Goal: Transaction & Acquisition: Purchase product/service

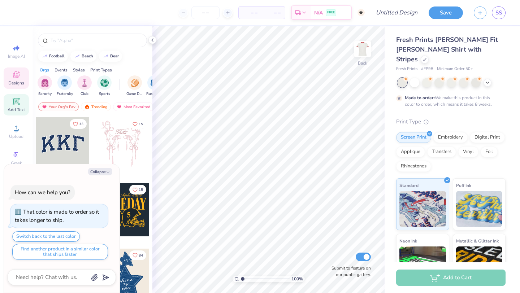
click at [16, 104] on icon at bounding box center [16, 101] width 7 height 7
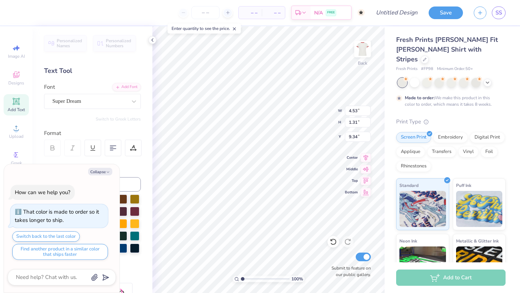
type textarea "x"
type textarea "C"
type textarea "x"
type textarea "Ch"
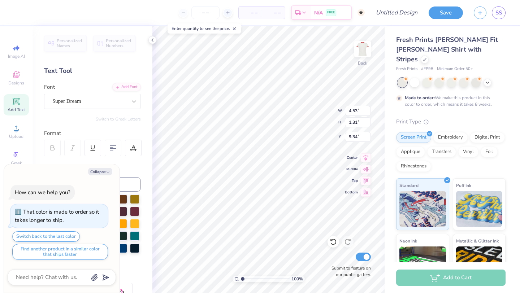
type textarea "x"
type textarea "Chi"
type textarea "x"
type textarea "Chi"
type textarea "x"
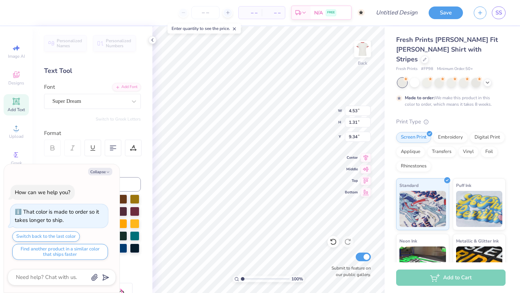
type textarea "Chi O"
type textarea "x"
type textarea "Chi Om"
type textarea "x"
type textarea "[PERSON_NAME]"
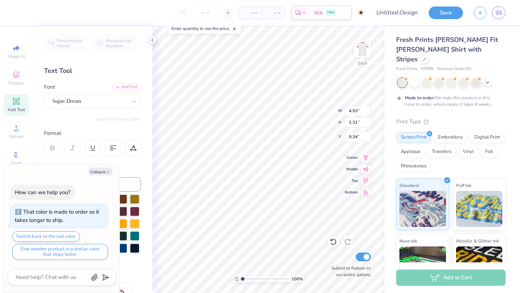
type textarea "x"
type textarea "Chi Omega"
click at [99, 105] on div "Super Dream" at bounding box center [90, 101] width 76 height 11
click at [104, 173] on button "Collapse" at bounding box center [100, 172] width 24 height 8
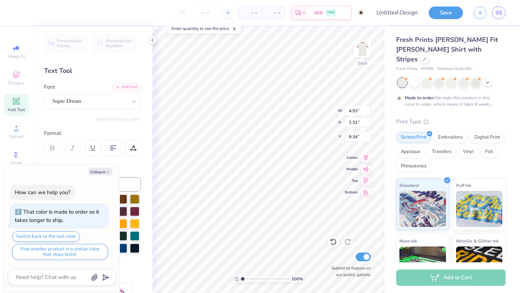
click at [105, 172] on button "Collapse" at bounding box center [100, 172] width 24 height 8
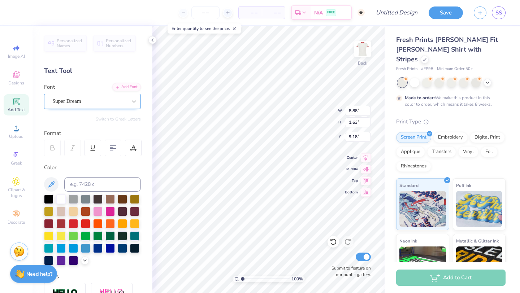
type textarea "x"
type input "8.88"
type input "1.63"
type input "9.18"
click at [98, 101] on div "Super Dream" at bounding box center [90, 101] width 76 height 11
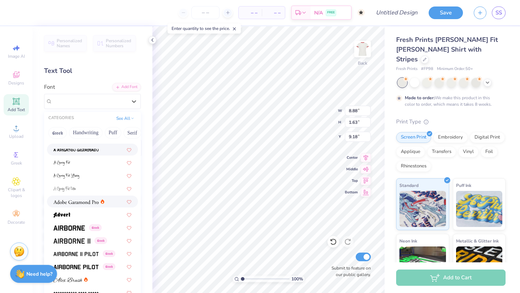
scroll to position [52, 0]
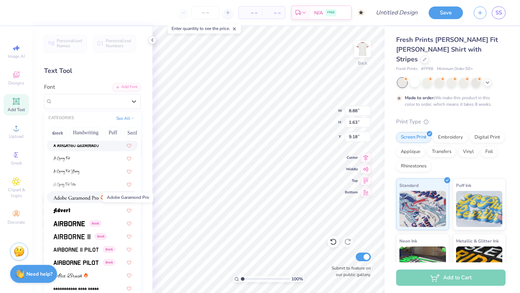
click at [90, 194] on span at bounding box center [75, 198] width 45 height 8
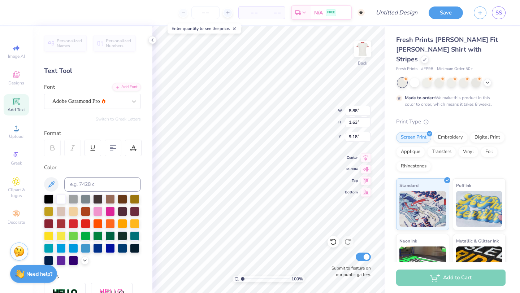
type input "8.44"
type input "1.84"
type input "9.08"
click at [97, 99] on div "Adobe Garamond Pro" at bounding box center [90, 101] width 76 height 11
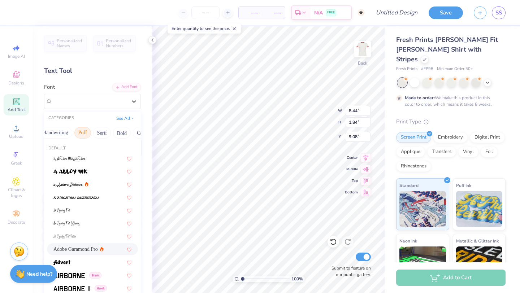
scroll to position [0, 49]
click at [104, 131] on button "Bold" at bounding box center [103, 133] width 18 height 12
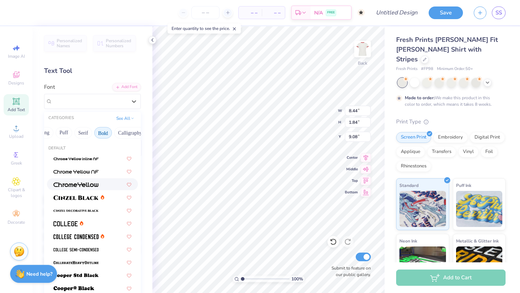
click at [103, 181] on div at bounding box center [92, 185] width 78 height 8
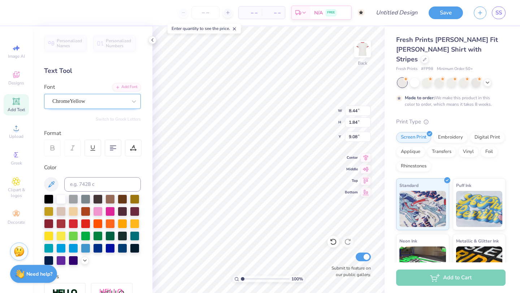
type input "9.61"
type input "1.85"
click at [98, 102] on div "ChromeYellow" at bounding box center [90, 101] width 76 height 11
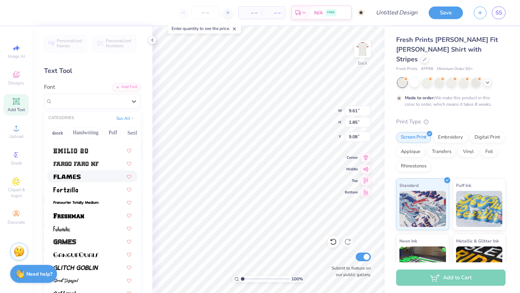
scroll to position [203, 0]
click at [94, 216] on div at bounding box center [92, 216] width 78 height 8
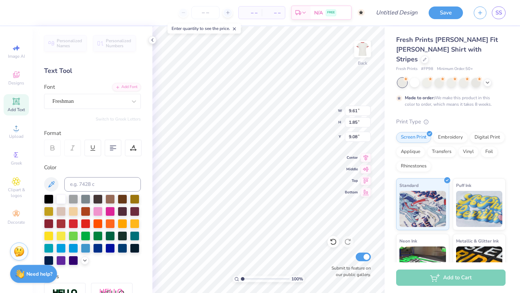
type input "9.71"
type input "1.56"
type input "2.00"
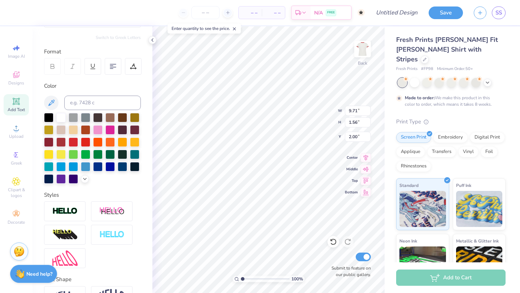
scroll to position [127, 0]
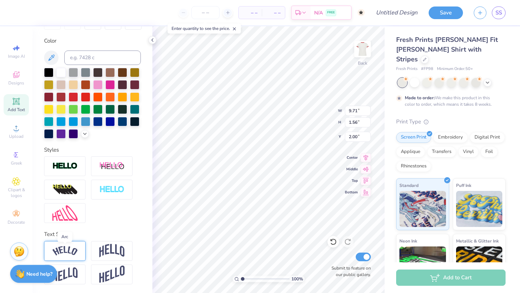
click at [72, 249] on img at bounding box center [64, 251] width 25 height 10
type input "11.25"
type input "2.98"
type input "1.51"
type input "8.27"
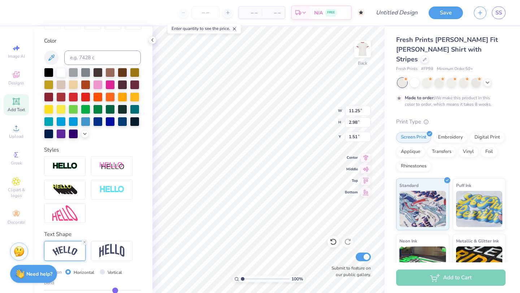
type input "2.19"
type input "1.33"
click at [74, 96] on div at bounding box center [73, 96] width 9 height 9
click at [86, 97] on div at bounding box center [85, 96] width 9 height 9
click at [62, 98] on div at bounding box center [60, 96] width 9 height 9
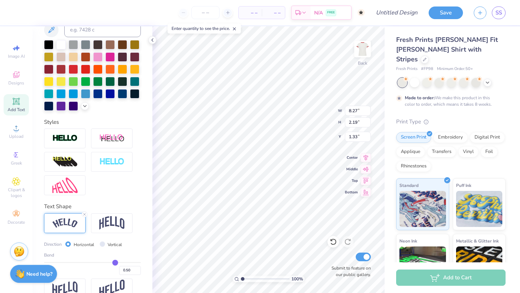
scroll to position [169, 0]
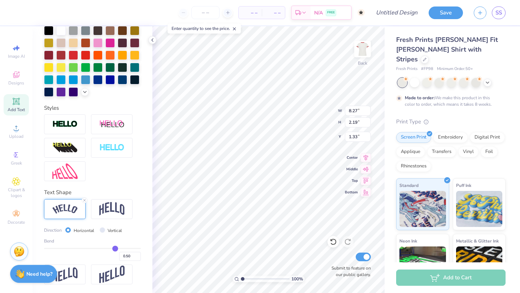
type input "0.49"
type input "0.48"
type input "0.47"
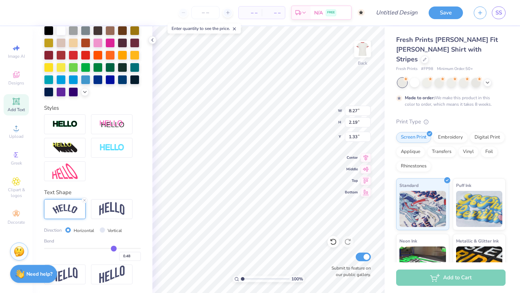
type input "0.47"
type input "0.46"
type input "0.45"
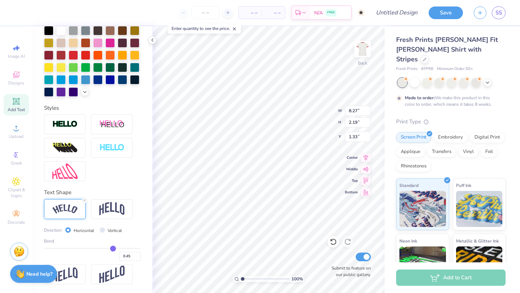
type input "0.43"
type input "0.42"
type input "0.4"
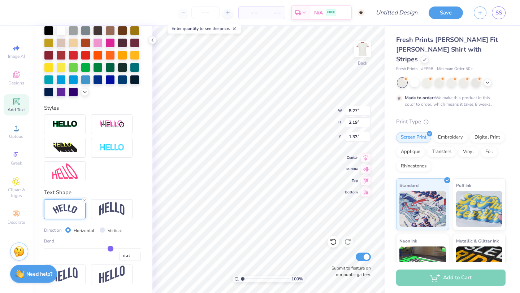
type input "0.40"
type input "0.39"
type input "0.38"
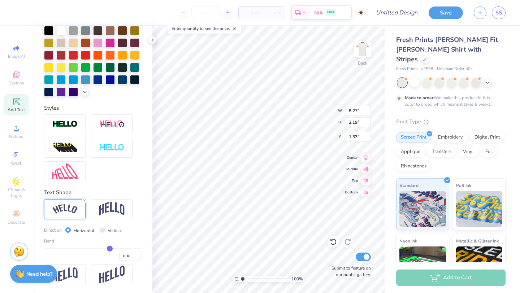
type input "0.37"
type input "0.36"
type input "0.35"
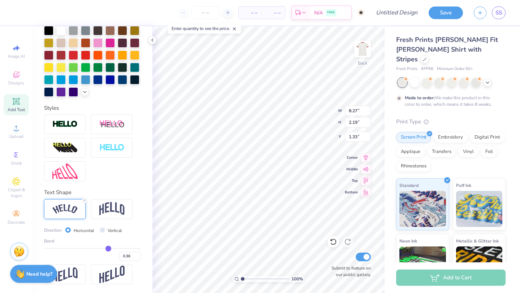
type input "0.35"
type input "0.34"
type input "0.33"
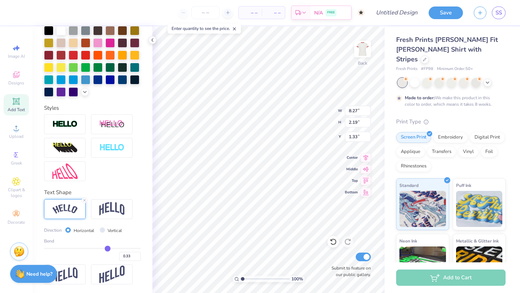
type input "0.32"
type input "0.31"
type input "0.3"
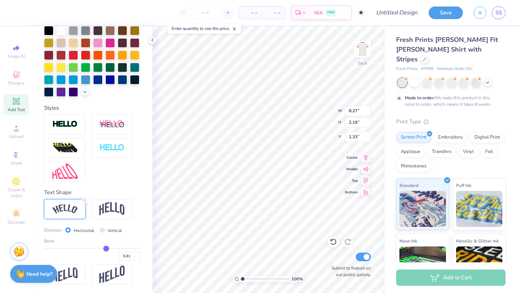
type input "0.30"
type input "0.29"
drag, startPoint x: 115, startPoint y: 247, endPoint x: 105, endPoint y: 247, distance: 9.4
click at [105, 248] on input "range" at bounding box center [92, 248] width 97 height 1
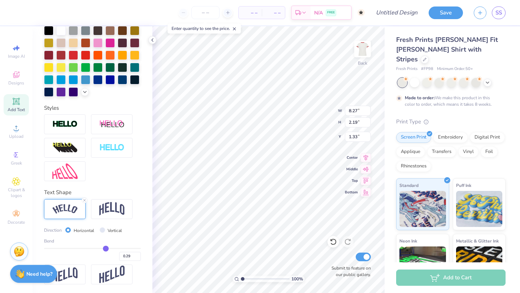
type input "0.17"
type input "0.21"
type input "7.75"
type input "1.51"
type input "1.67"
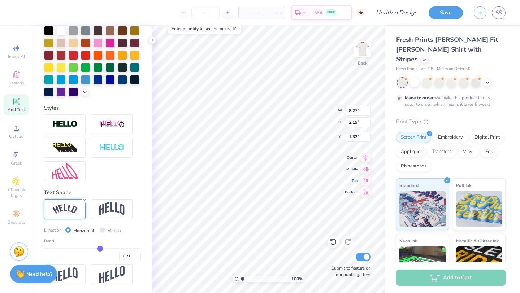
type input "0.14"
type input "0.13"
type input "0.12"
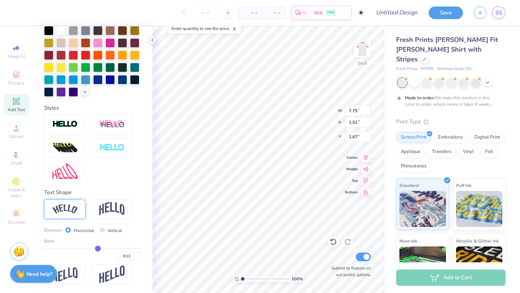
type input "0.12"
type input "0.11"
type input "0.1"
type input "0.10"
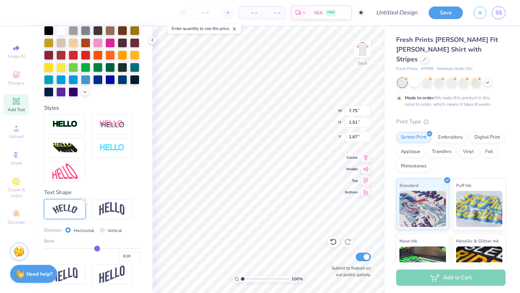
type input "0.11"
type input "0.12"
type input "0.13"
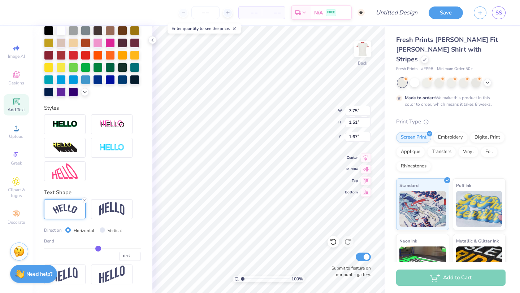
type input "0.13"
type input "0.14"
type input "0.15"
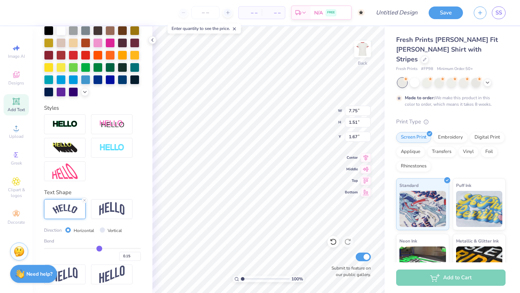
type input "0.16"
type input "0.17"
type input "0.18"
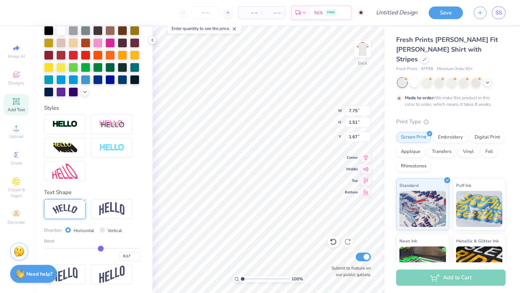
type input "0.18"
type input "0.19"
type input "0.2"
type input "0.20"
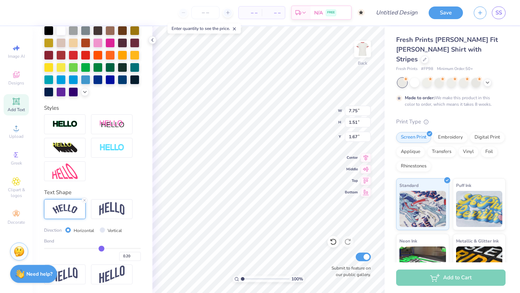
type input "0.21"
type input "0.22"
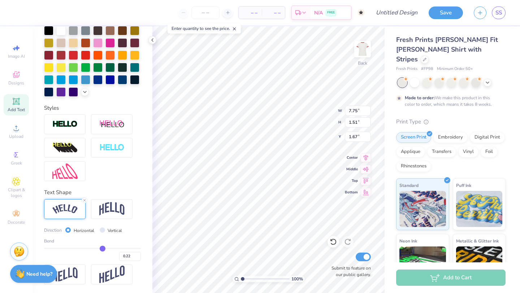
click at [102, 248] on input "range" at bounding box center [92, 248] width 97 height 1
type input "7.55"
type input "1.36"
type input "1.75"
type input "0.25"
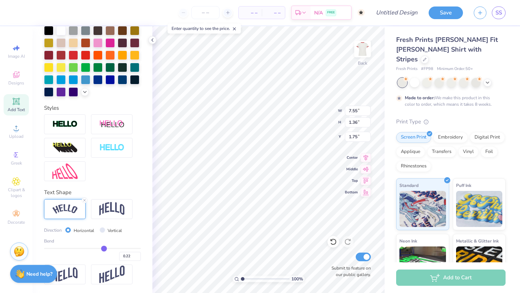
type input "0.25"
type input "0.27"
type input "0.28"
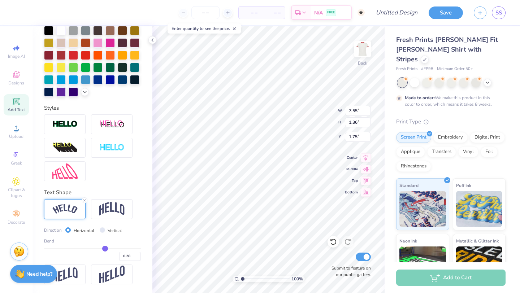
type input "0.3"
type input "0.30"
type input "0.31"
type input "0.33"
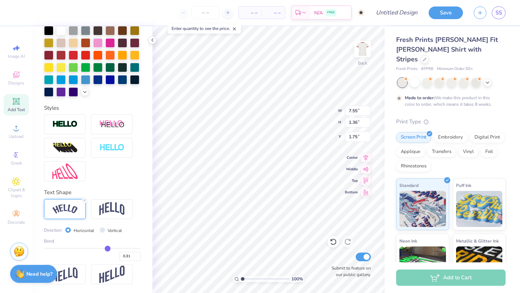
type input "0.33"
type input "0.34"
type input "0.35"
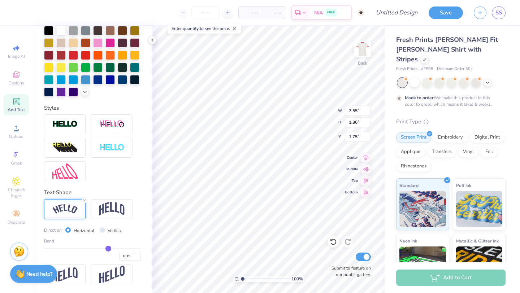
type input "0.36"
type input "0.37"
drag, startPoint x: 103, startPoint y: 247, endPoint x: 109, endPoint y: 247, distance: 5.8
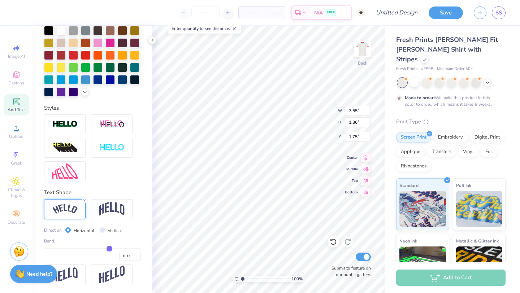
type input "0.37"
click at [109, 248] on input "range" at bounding box center [92, 248] width 97 height 1
type input "7.96"
type input "1.73"
type input "1.56"
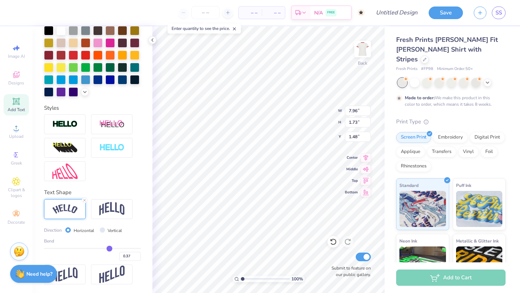
type input "1.48"
click at [129, 101] on div "Personalized Names Personalized Numbers Text Tool Add Font Font Freshman Switch…" at bounding box center [93, 159] width 120 height 267
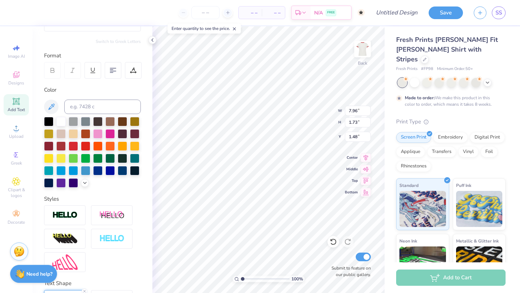
scroll to position [0, 0]
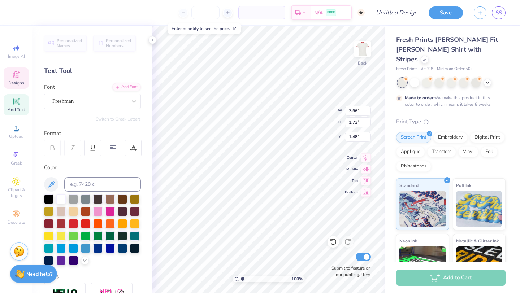
click at [17, 79] on div "Designs" at bounding box center [16, 78] width 25 height 21
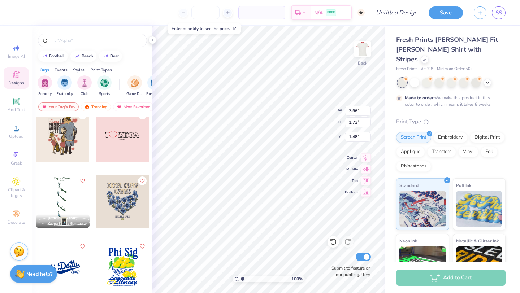
scroll to position [3168, 0]
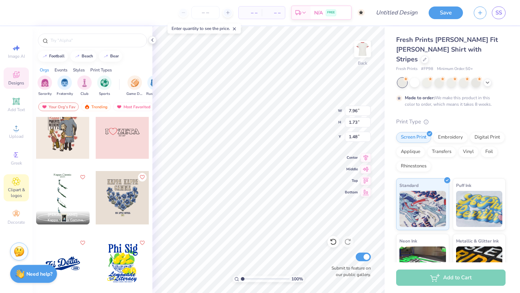
click at [14, 186] on icon at bounding box center [16, 181] width 8 height 9
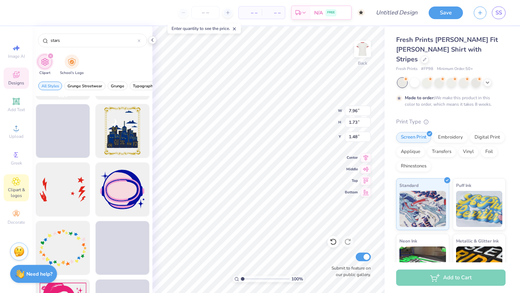
scroll to position [836, 0]
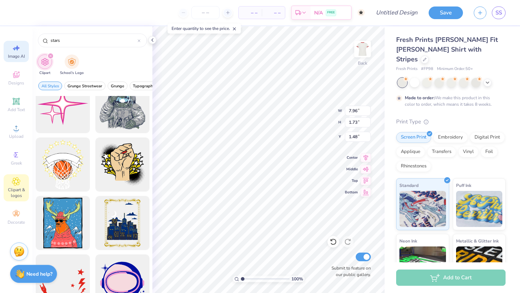
type input "stars"
click at [12, 53] on span "Image AI" at bounding box center [16, 56] width 17 height 6
select select "4"
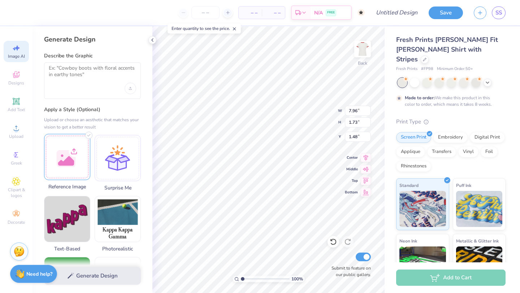
click at [75, 161] on div at bounding box center [67, 157] width 46 height 46
click at [72, 154] on div at bounding box center [67, 157] width 46 height 46
click at [71, 161] on div at bounding box center [67, 157] width 46 height 46
click at [87, 275] on div "Generate Design" at bounding box center [93, 276] width 120 height 35
click at [99, 276] on div "Generate Design" at bounding box center [93, 276] width 120 height 35
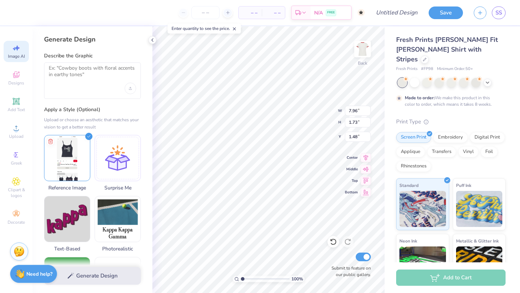
type textarea "Ch Omega"
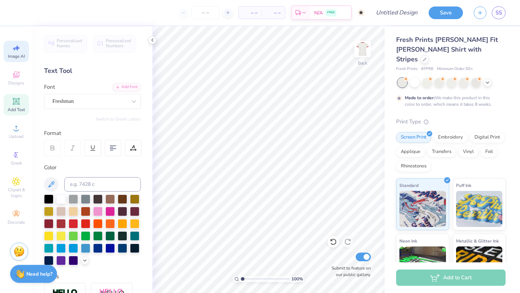
click at [17, 52] on icon at bounding box center [16, 48] width 9 height 9
select select "4"
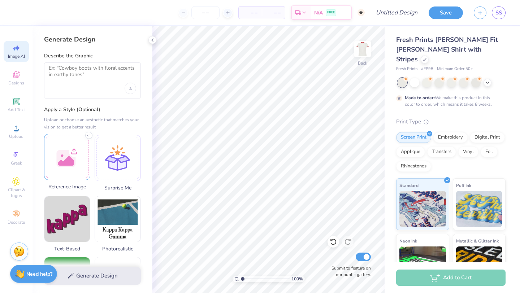
click at [73, 161] on div at bounding box center [67, 157] width 46 height 46
click at [109, 275] on div "Generate Design" at bounding box center [93, 276] width 120 height 35
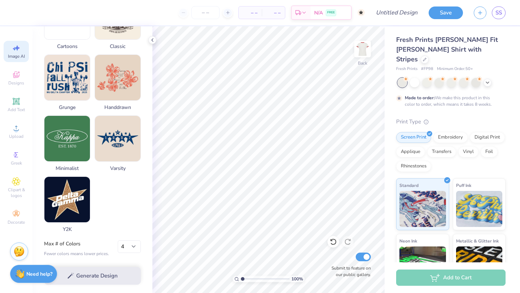
scroll to position [323, 0]
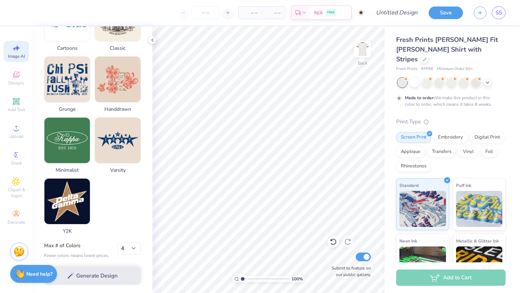
click at [99, 277] on div "Generate Design" at bounding box center [93, 276] width 120 height 35
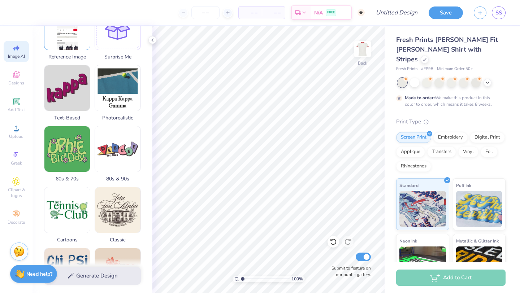
scroll to position [0, 0]
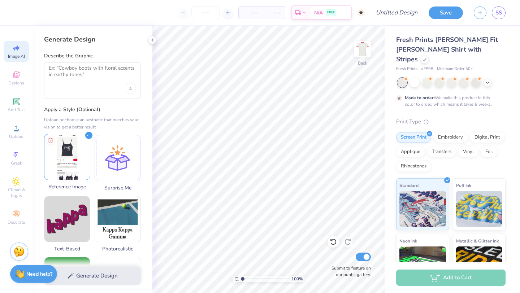
click at [81, 166] on img at bounding box center [67, 157] width 46 height 46
click at [98, 78] on textarea at bounding box center [92, 74] width 87 height 18
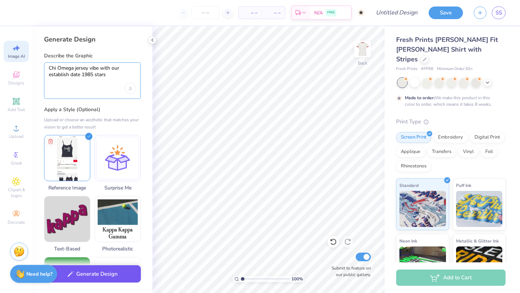
type textarea "Chi Omega jersey vibe with our establish date 1985 stars"
click at [98, 276] on button "Generate Design" at bounding box center [92, 275] width 97 height 18
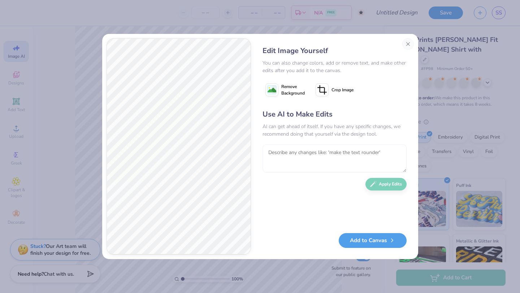
click at [308, 159] on textarea at bounding box center [335, 158] width 144 height 28
type textarea "just use 85 on it and less stars make it trendy"
click at [388, 186] on button "Apply Edits" at bounding box center [386, 182] width 41 height 13
click at [407, 43] on button "Close" at bounding box center [408, 44] width 12 height 12
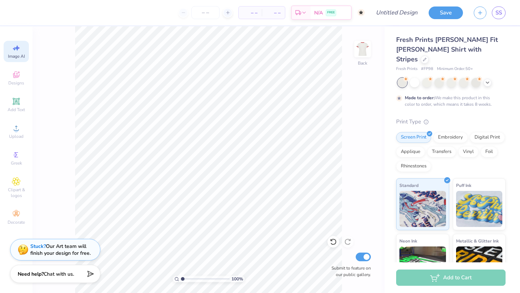
scroll to position [0, 16]
drag, startPoint x: 14, startPoint y: 137, endPoint x: 15, endPoint y: 143, distance: 6.5
click at [15, 143] on div "Image AI Designs Add Text Upload Greek Clipart & logos Decorate" at bounding box center [16, 134] width 25 height 187
click at [15, 132] on circle at bounding box center [16, 131] width 4 height 4
click at [17, 76] on icon at bounding box center [16, 75] width 7 height 7
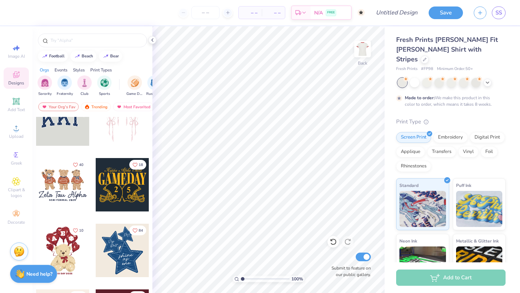
scroll to position [25, 0]
click at [106, 82] on img "filter for Sports" at bounding box center [104, 82] width 8 height 8
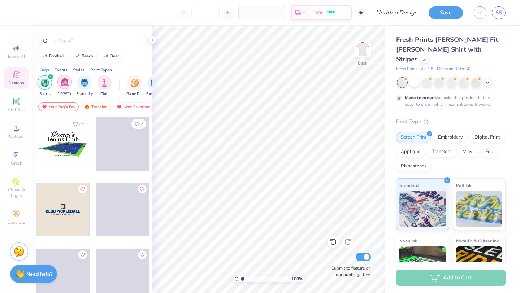
click at [63, 84] on img "filter for Sorority" at bounding box center [65, 82] width 8 height 8
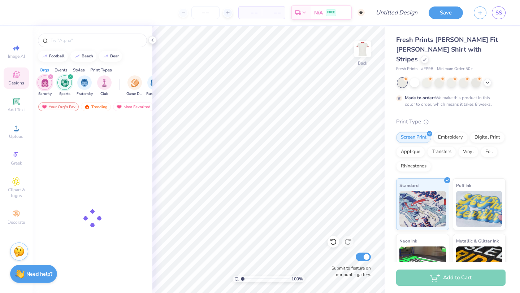
click at [51, 77] on icon "filter for Sorority" at bounding box center [50, 77] width 2 height 2
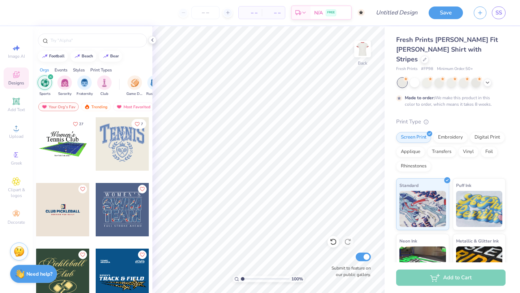
click at [51, 77] on icon "filter for Sports" at bounding box center [50, 77] width 2 height 2
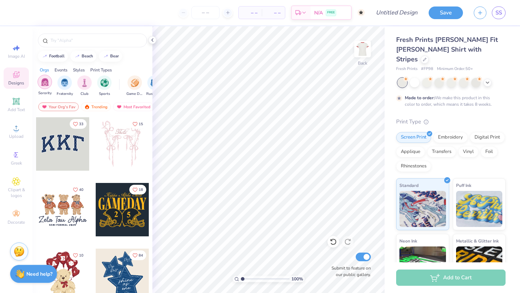
click at [46, 83] on img "filter for Sorority" at bounding box center [45, 82] width 8 height 8
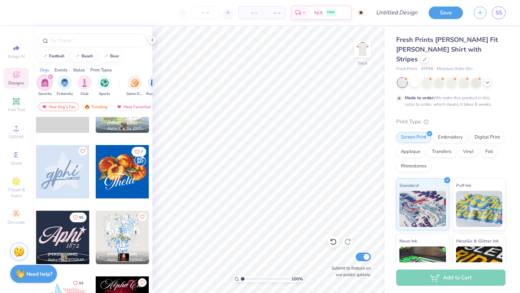
scroll to position [518, 0]
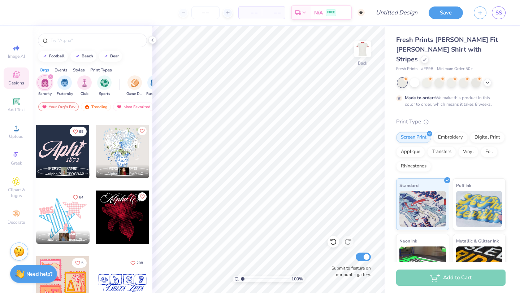
click at [77, 158] on div at bounding box center [62, 151] width 53 height 53
type input "6.46"
type input "3.24"
type input "3.00"
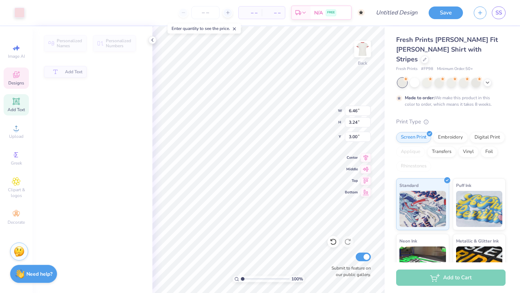
type input "6.14"
type input "2.61"
type input "3.08"
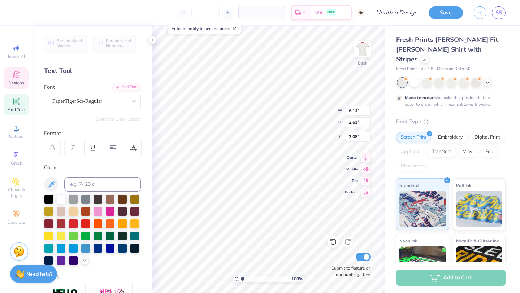
type textarea "A"
type textarea "Chi Omega"
type input "1.76"
type input "0.91"
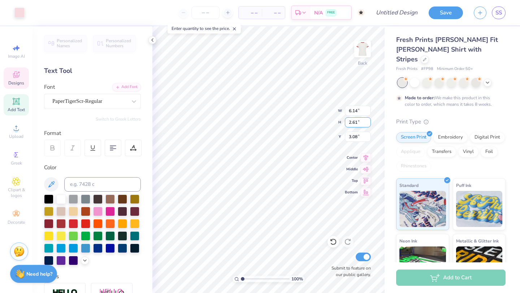
type input "5.32"
type input "11.61"
type input "2.66"
type input "3.69"
type input "8.19"
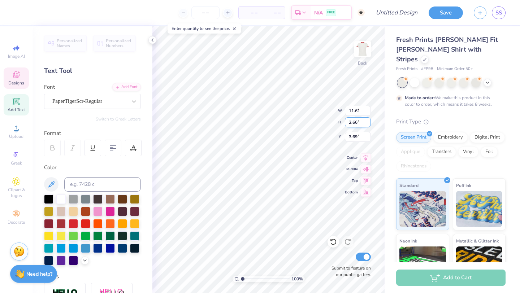
type input "1.88"
type input "3.32"
type input "1.03"
type input "1.01"
type input "1.58"
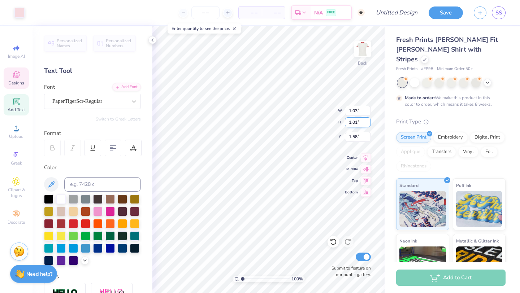
type input "8.19"
type input "1.88"
type input "3.00"
type textarea "1895"
type input "1.03"
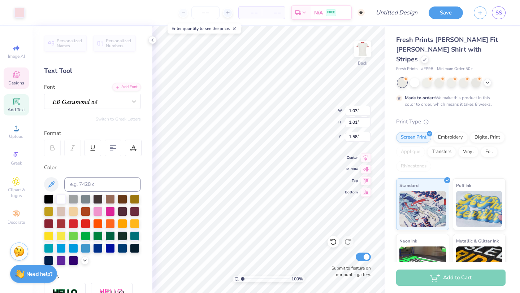
type input "1.01"
type input "6.94"
type input "1.63"
type input "0.92"
type input "7.95"
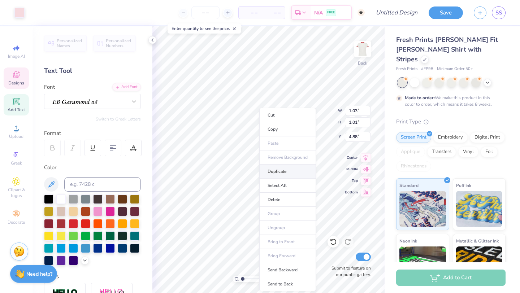
click at [272, 171] on li "Duplicate" at bounding box center [287, 172] width 57 height 14
click at [287, 173] on li "Duplicate" at bounding box center [303, 172] width 57 height 14
type input "4.88"
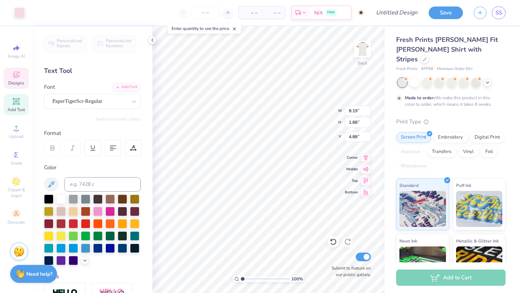
type input "8.19"
type input "1.88"
type input "3.00"
click at [102, 101] on div "PaperTigerScr-Regular" at bounding box center [90, 101] width 76 height 11
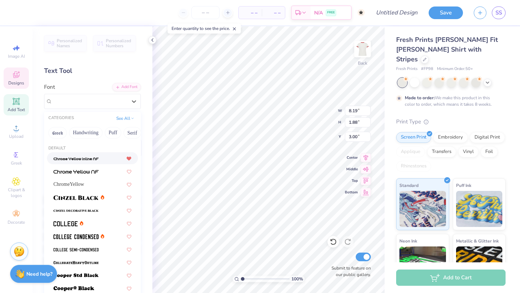
click at [130, 157] on icon at bounding box center [129, 159] width 4 height 4
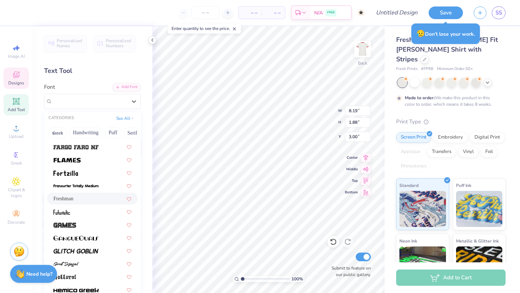
scroll to position [226, 0]
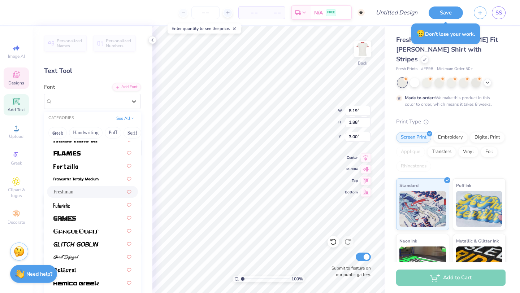
click at [87, 193] on div "Freshman" at bounding box center [92, 192] width 78 height 8
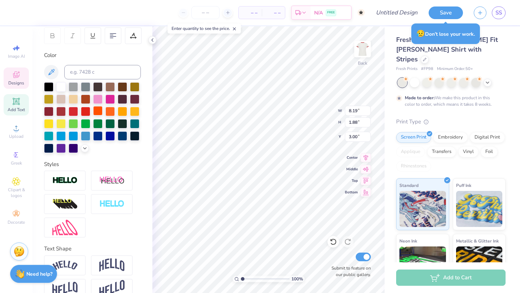
scroll to position [127, 0]
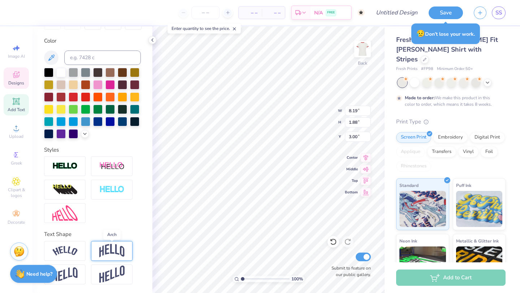
click at [107, 252] on img at bounding box center [111, 251] width 25 height 14
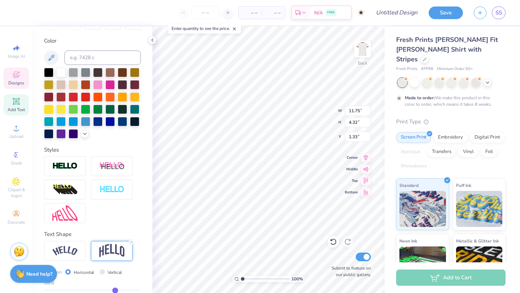
type input "8.03"
type input "2.95"
type input "3.00"
click at [75, 248] on img at bounding box center [64, 251] width 25 height 10
type input "9.30"
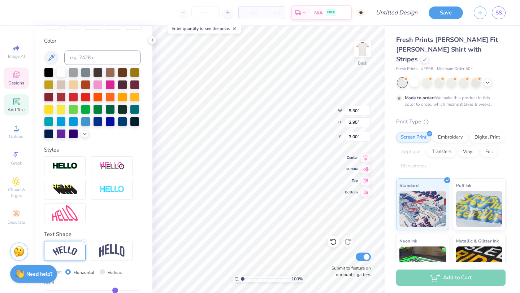
type input "2.46"
type input "3.24"
type input "5.20"
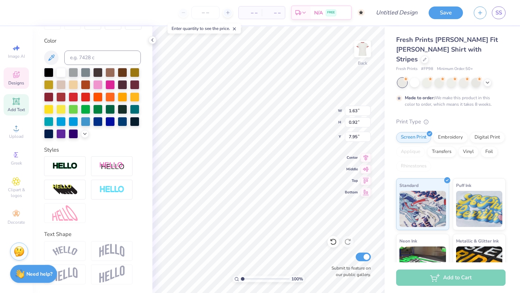
type textarea "95"
type input "2.22"
type input "2.01"
type input "6.85"
type input "6.90"
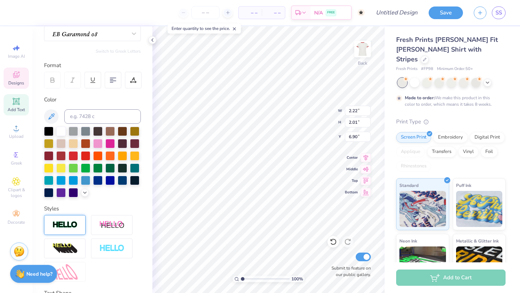
scroll to position [0, 0]
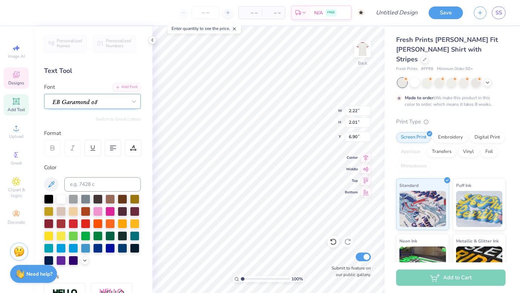
click at [90, 100] on div at bounding box center [90, 101] width 76 height 11
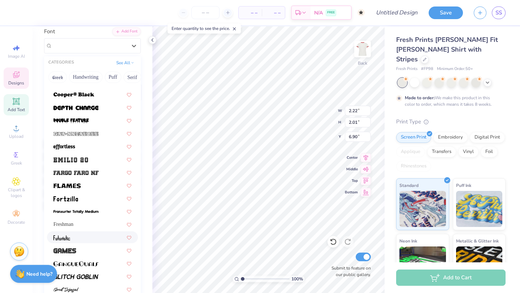
scroll to position [154, 0]
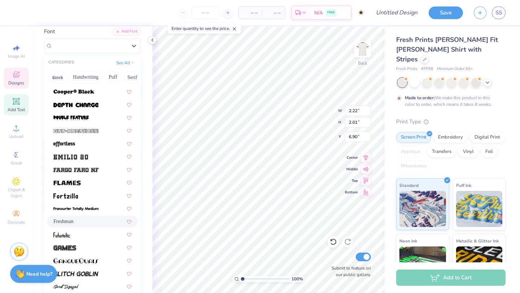
click at [84, 220] on div "Freshman" at bounding box center [92, 222] width 78 height 8
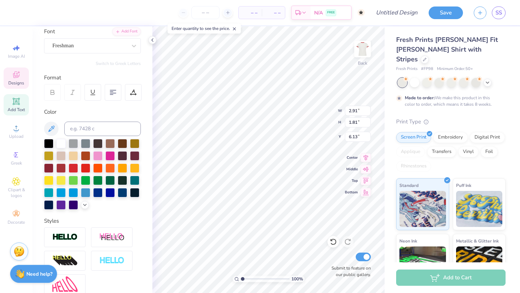
type input "2.91"
type input "1.81"
type input "9.30"
type input "2.46"
type input "3.24"
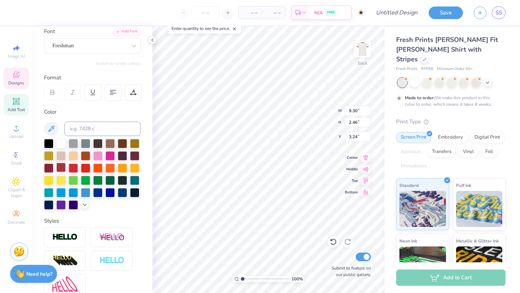
click at [61, 168] on div at bounding box center [60, 167] width 9 height 9
click at [61, 169] on div at bounding box center [60, 167] width 9 height 9
click at [61, 167] on div at bounding box center [60, 167] width 9 height 9
click at [74, 168] on div at bounding box center [73, 167] width 9 height 9
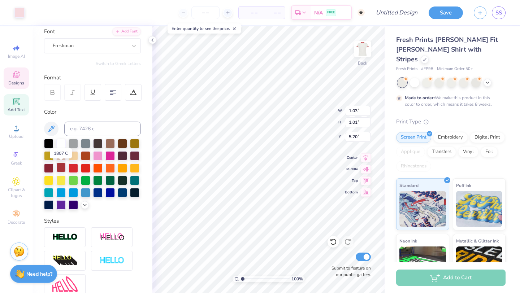
click at [61, 167] on div at bounding box center [60, 167] width 9 height 9
click at [16, 215] on icon at bounding box center [16, 214] width 9 height 9
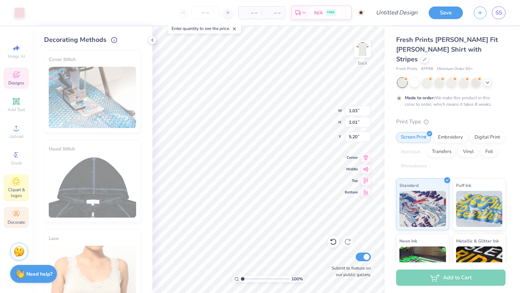
click at [18, 183] on icon at bounding box center [16, 181] width 8 height 9
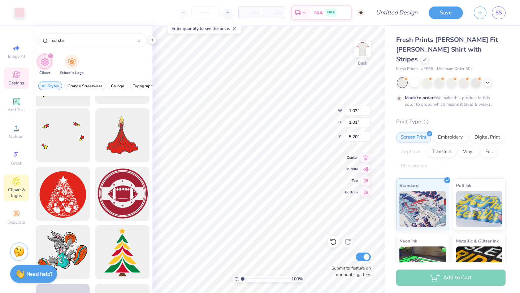
scroll to position [262, 0]
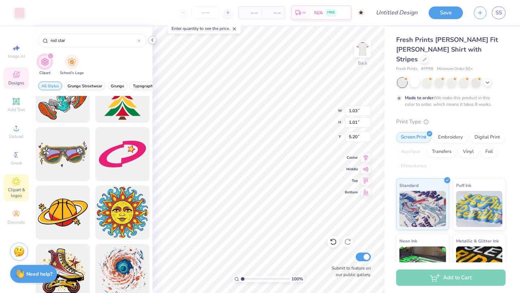
click at [153, 39] on icon at bounding box center [153, 40] width 6 height 6
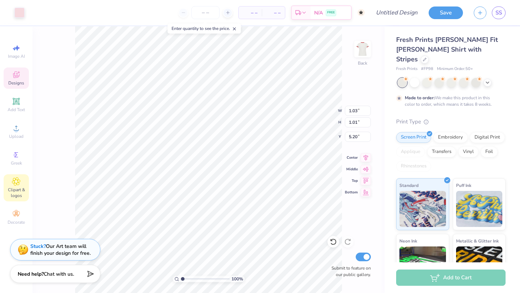
click at [16, 80] on span "Designs" at bounding box center [16, 83] width 16 height 6
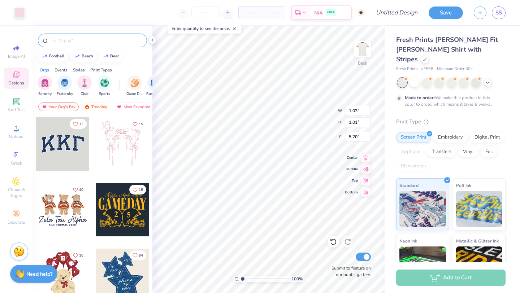
click at [82, 43] on input "text" at bounding box center [96, 40] width 92 height 7
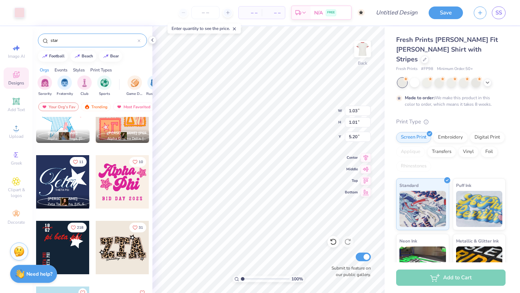
scroll to position [215, 0]
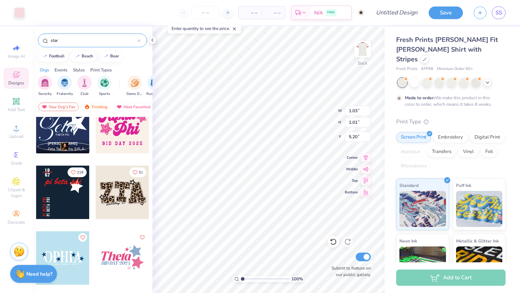
click at [73, 188] on div at bounding box center [62, 192] width 53 height 53
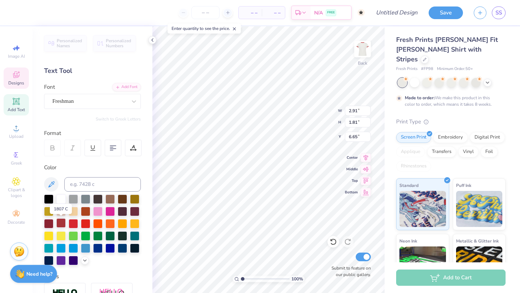
click at [61, 224] on div at bounding box center [60, 223] width 9 height 9
click at [58, 223] on div at bounding box center [60, 223] width 9 height 9
click at [60, 223] on div at bounding box center [60, 223] width 9 height 9
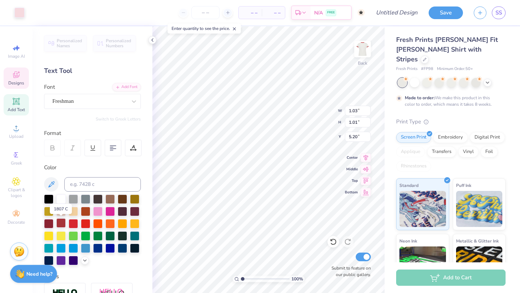
click at [60, 223] on div at bounding box center [60, 223] width 9 height 9
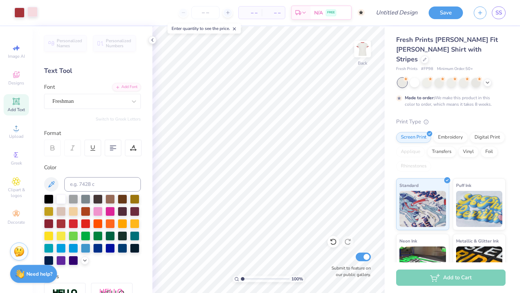
click at [32, 12] on div at bounding box center [32, 12] width 10 height 10
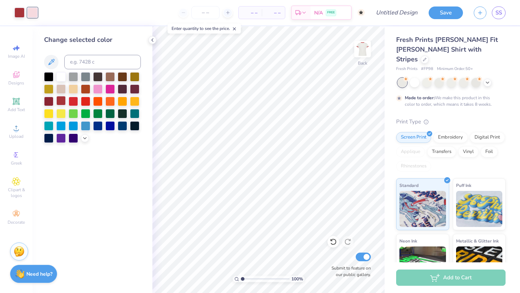
click at [59, 100] on div at bounding box center [60, 100] width 9 height 9
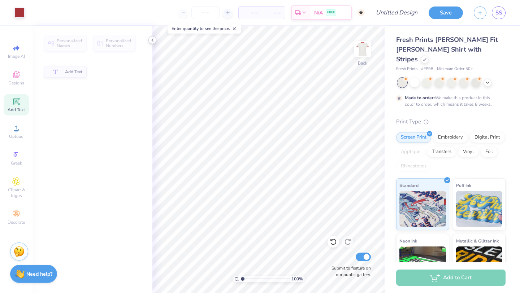
click at [152, 40] on polyline at bounding box center [152, 40] width 1 height 3
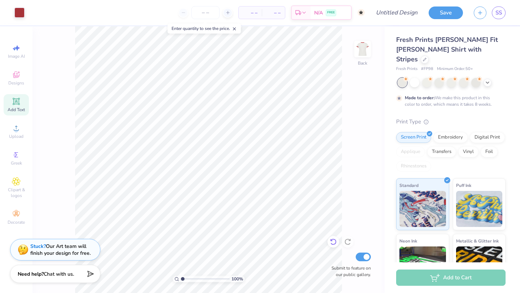
click at [333, 241] on icon at bounding box center [333, 241] width 7 height 7
click at [310, 224] on div "100 % Back Submit to feature on our public gallery." at bounding box center [209, 159] width 352 height 267
click at [440, 279] on div "Add to Cart" at bounding box center [450, 278] width 109 height 16
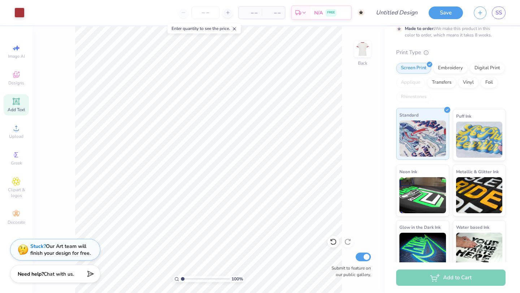
click at [428, 144] on img at bounding box center [423, 139] width 47 height 36
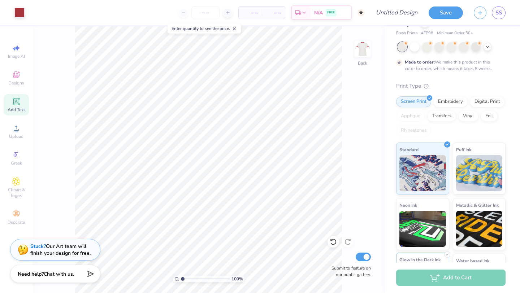
scroll to position [0, 0]
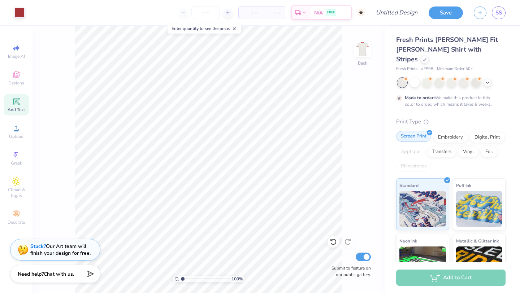
click at [424, 131] on div "Screen Print" at bounding box center [413, 136] width 35 height 11
click at [440, 275] on div "Add to Cart" at bounding box center [450, 278] width 109 height 16
click at [205, 15] on input "number" at bounding box center [205, 12] width 28 height 13
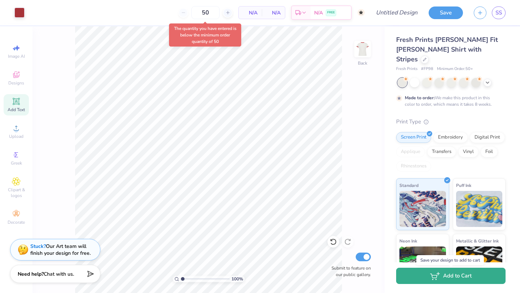
click at [448, 279] on button "Add to Cart" at bounding box center [450, 276] width 109 height 16
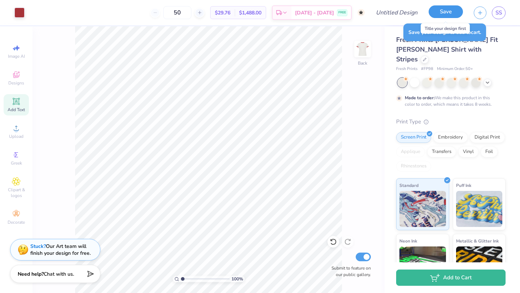
click at [443, 12] on button "Save" at bounding box center [446, 11] width 34 height 13
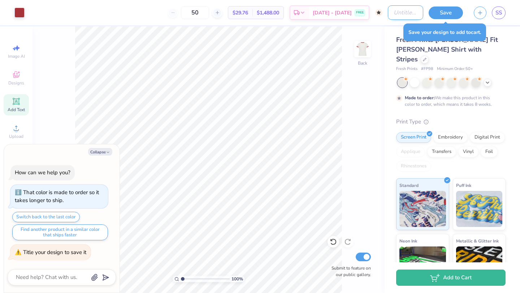
click at [392, 14] on input "Design Title" at bounding box center [405, 12] width 35 height 14
drag, startPoint x: 413, startPoint y: 12, endPoint x: 394, endPoint y: 13, distance: 18.4
click at [394, 13] on input "Chi Omega - [DATE]" at bounding box center [405, 12] width 35 height 14
click at [417, 12] on input "Chi Omega - [DATE]" at bounding box center [405, 12] width 35 height 14
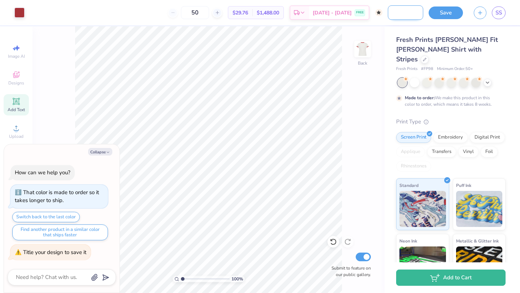
click at [419, 12] on input "Chi Omega - [DATE]" at bounding box center [405, 12] width 35 height 14
click at [413, 12] on input "Chi Omega - [DATE]" at bounding box center [405, 12] width 35 height 14
click at [399, 13] on input "Chi Omega - [DATE]" at bounding box center [405, 12] width 35 height 14
click at [453, 12] on button "Save" at bounding box center [446, 11] width 34 height 13
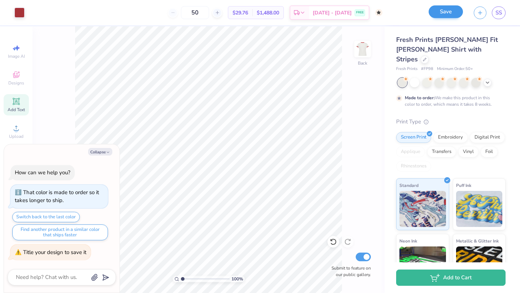
scroll to position [0, 0]
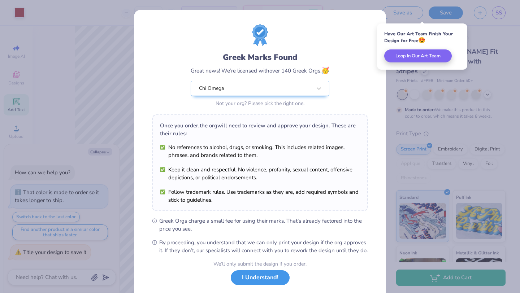
click at [266, 285] on button "I Understand!" at bounding box center [260, 278] width 59 height 15
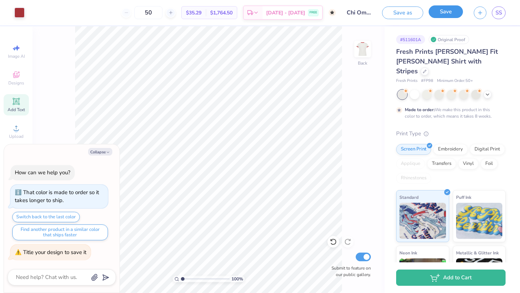
click at [449, 12] on button "Save" at bounding box center [446, 11] width 34 height 13
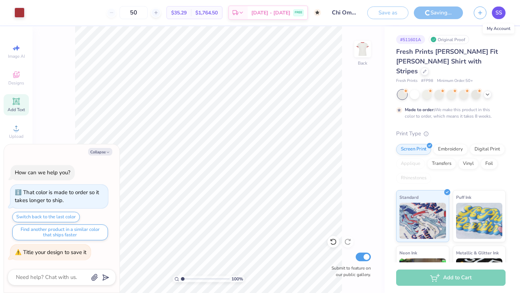
click at [499, 14] on span "SS" at bounding box center [499, 13] width 7 height 8
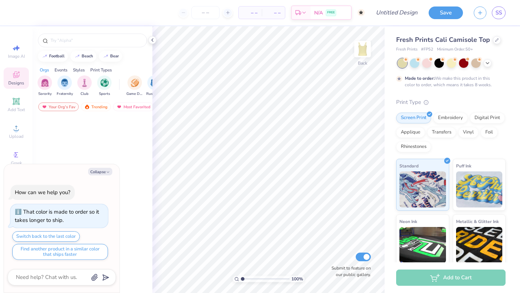
type textarea "x"
